Goal: Check status: Check status

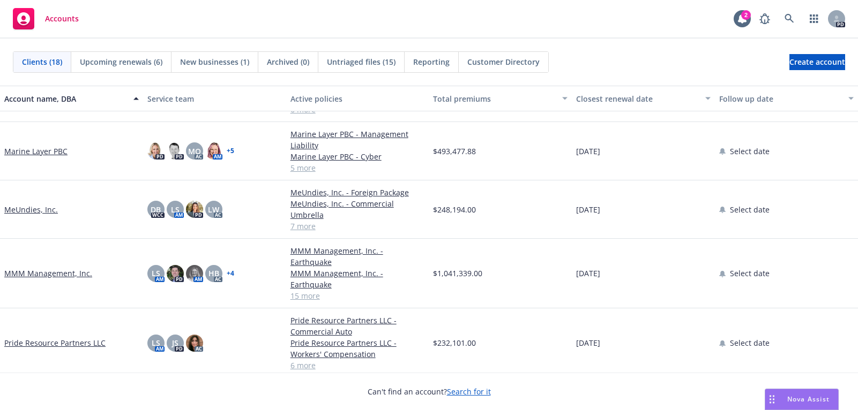
scroll to position [435, 0]
